Goal: Task Accomplishment & Management: Use online tool/utility

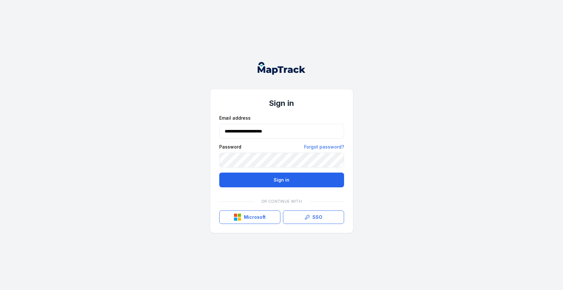
type input "**********"
drag, startPoint x: 0, startPoint y: 0, endPoint x: 266, endPoint y: 179, distance: 320.1
click at [266, 179] on button "Sign in" at bounding box center [281, 179] width 125 height 15
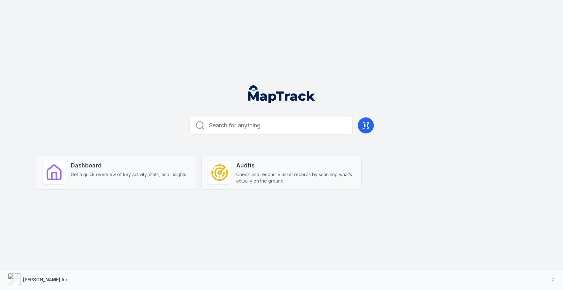
click at [104, 174] on span "Get a quick overview of key activity, stats, and insights." at bounding box center [129, 174] width 117 height 6
